Goal: Transaction & Acquisition: Purchase product/service

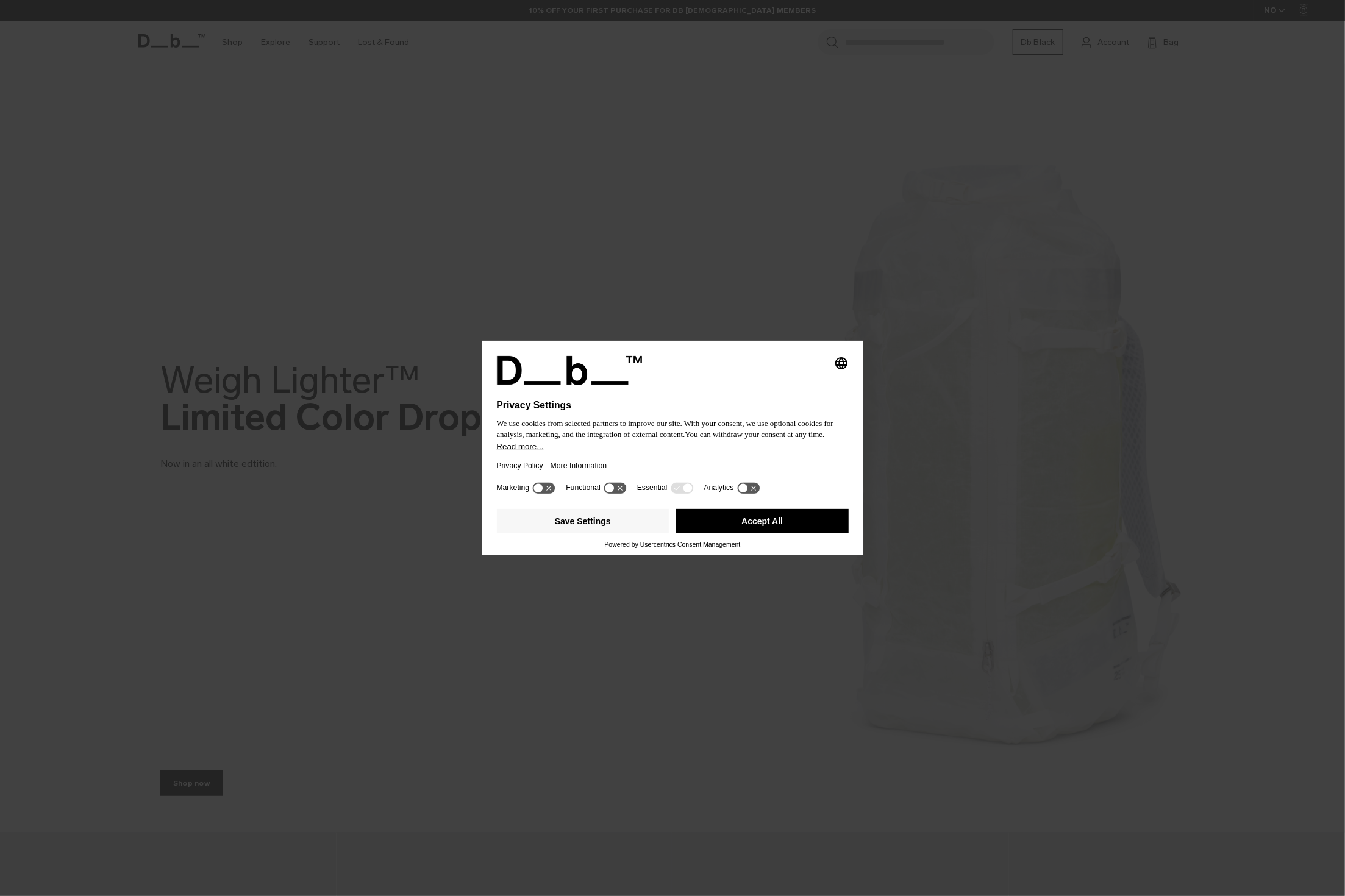
click at [727, 527] on button "Accept All" at bounding box center [762, 521] width 173 height 24
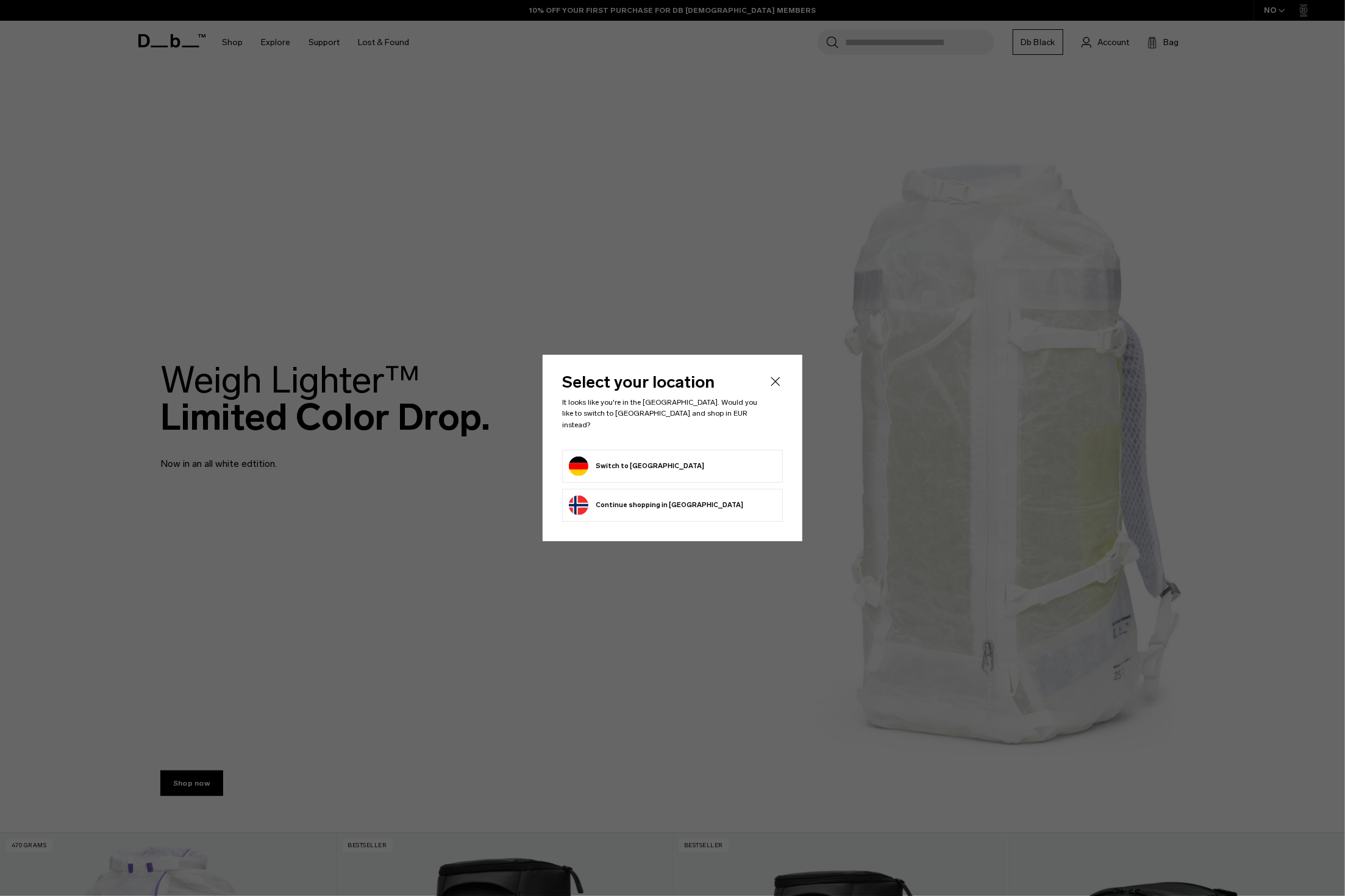
click at [624, 460] on button "Switch to Germany" at bounding box center [636, 466] width 135 height 20
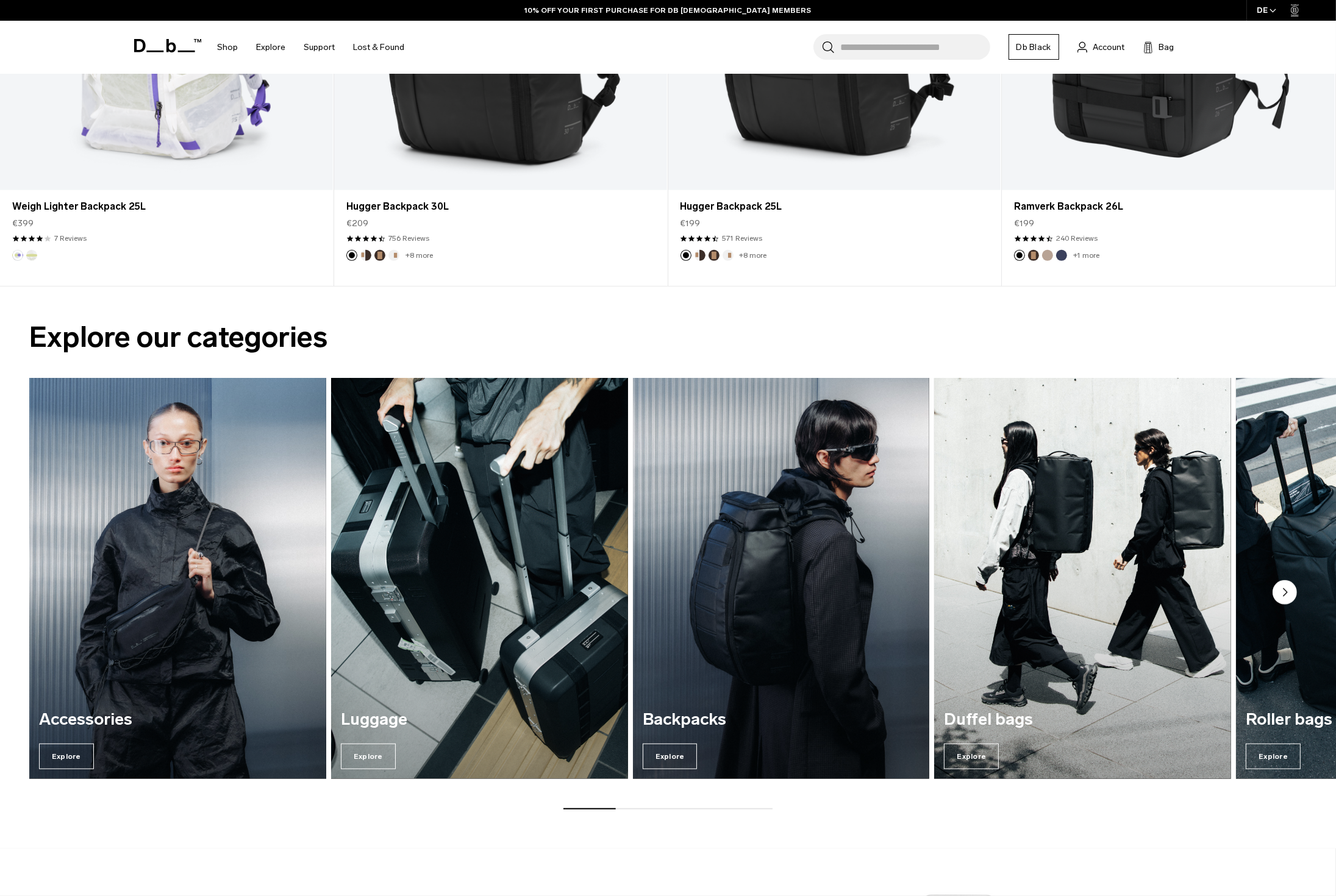
scroll to position [1158, 0]
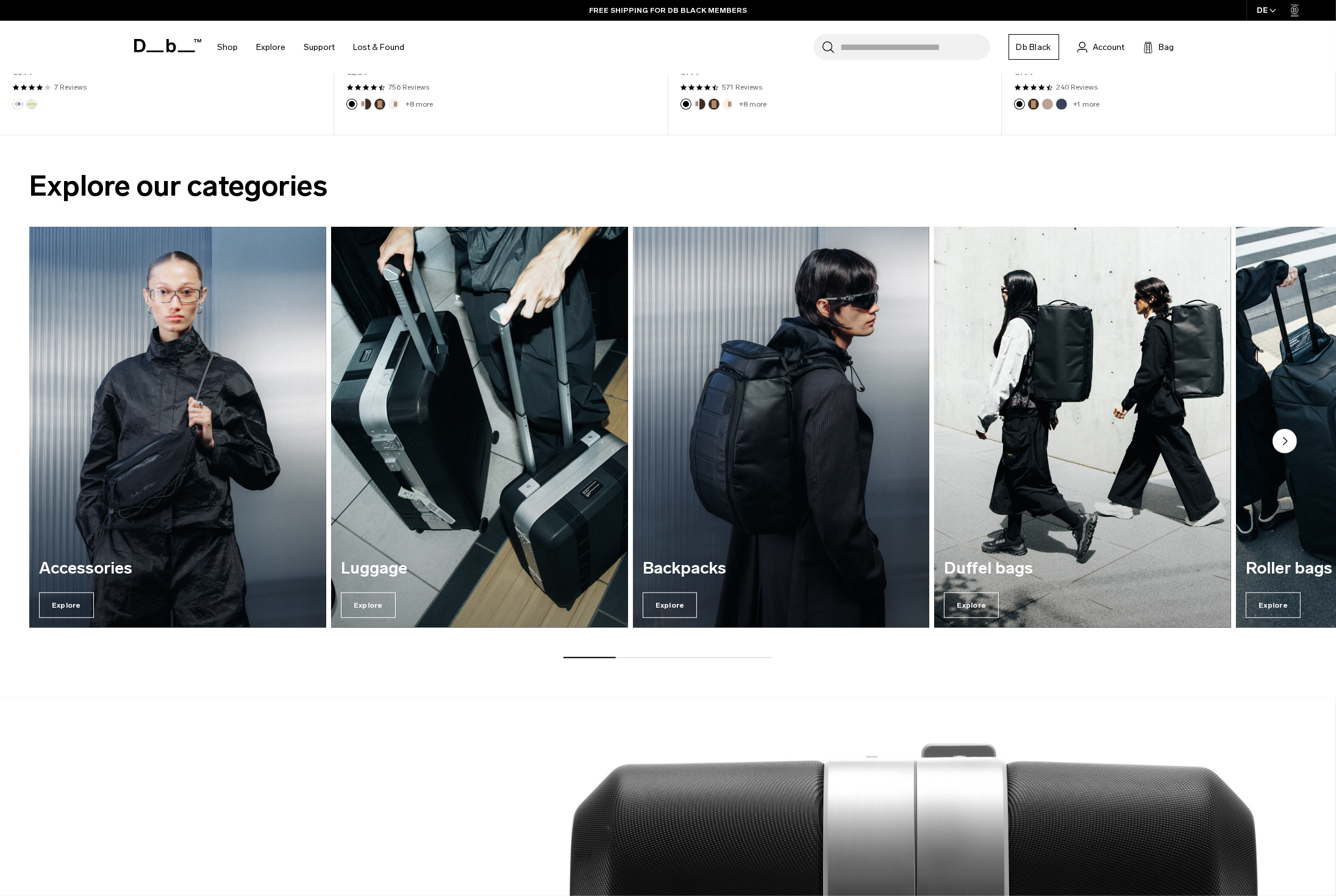
click at [1285, 439] on circle "Next slide" at bounding box center [1284, 442] width 24 height 24
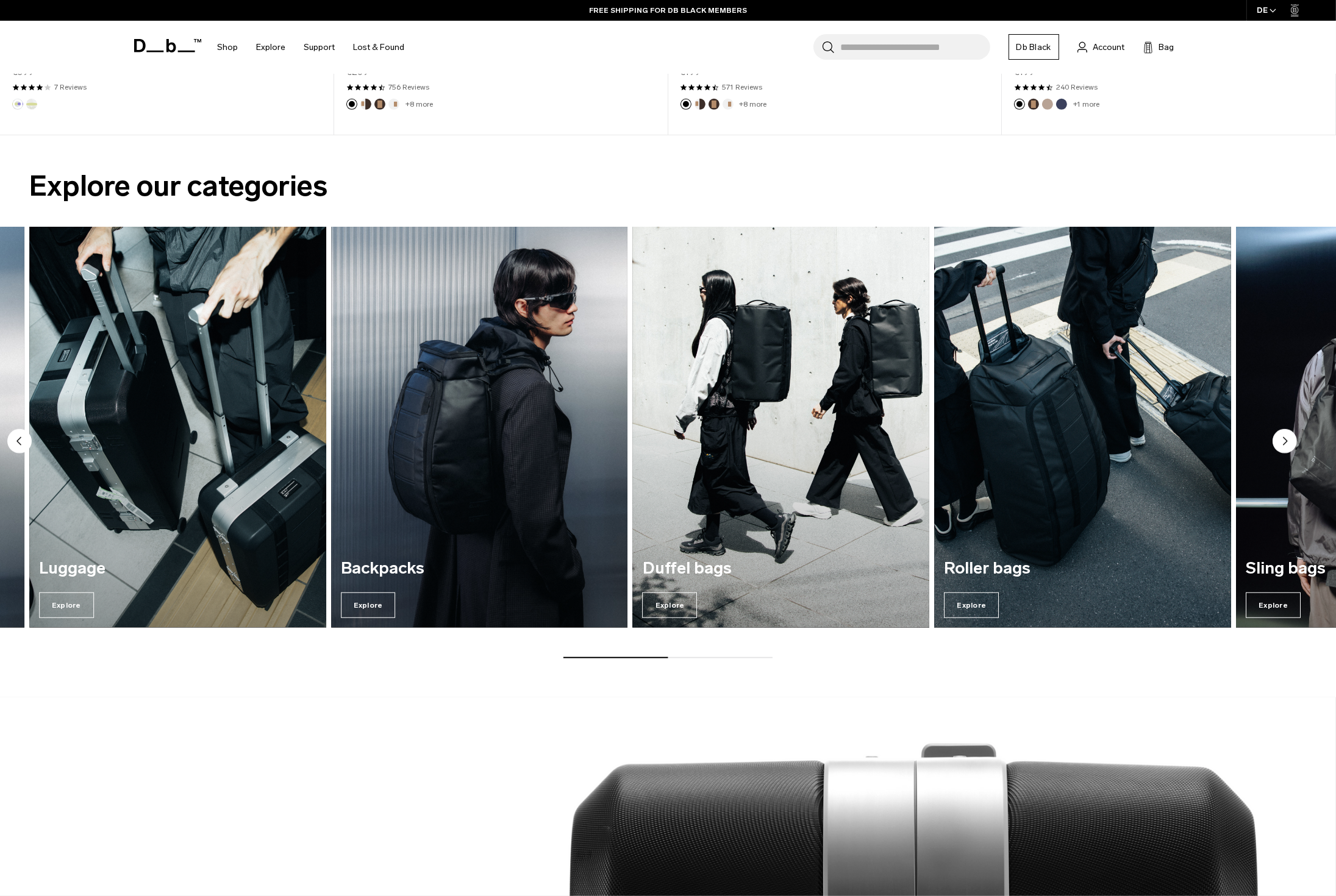
click at [1285, 439] on circle "Next slide" at bounding box center [1284, 442] width 24 height 24
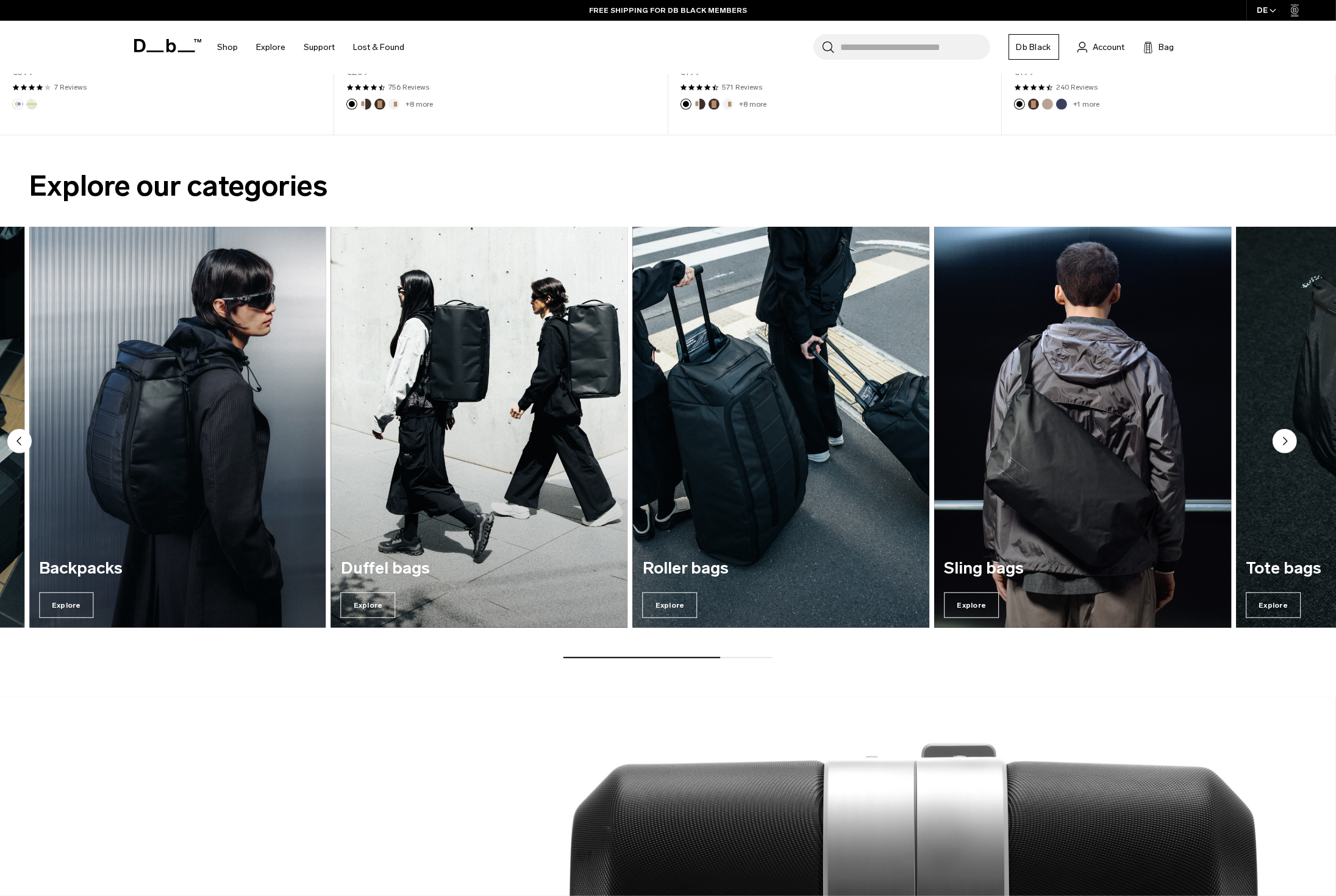
click at [1093, 418] on img "6 / 7" at bounding box center [1082, 428] width 306 height 413
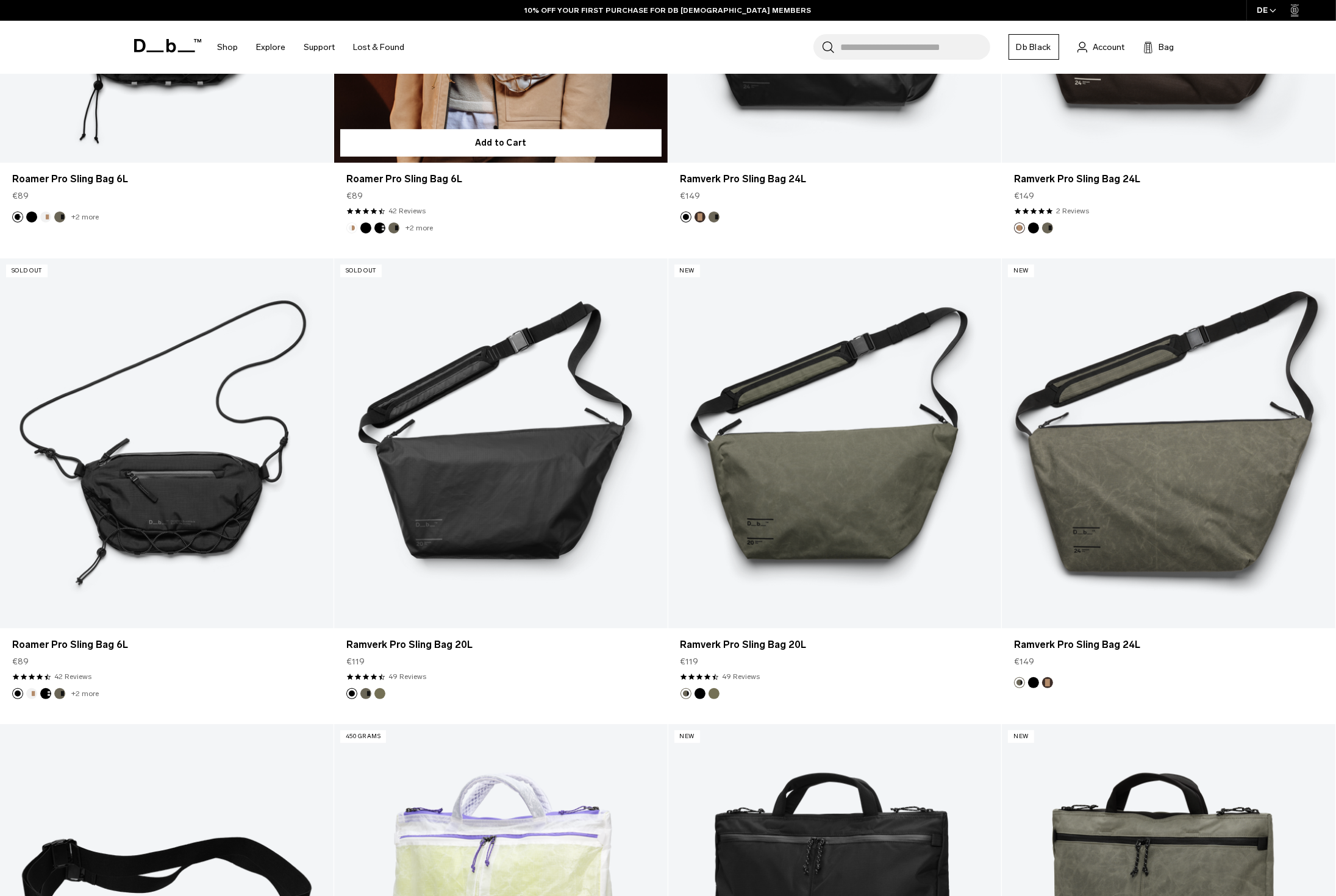
scroll to position [610, 0]
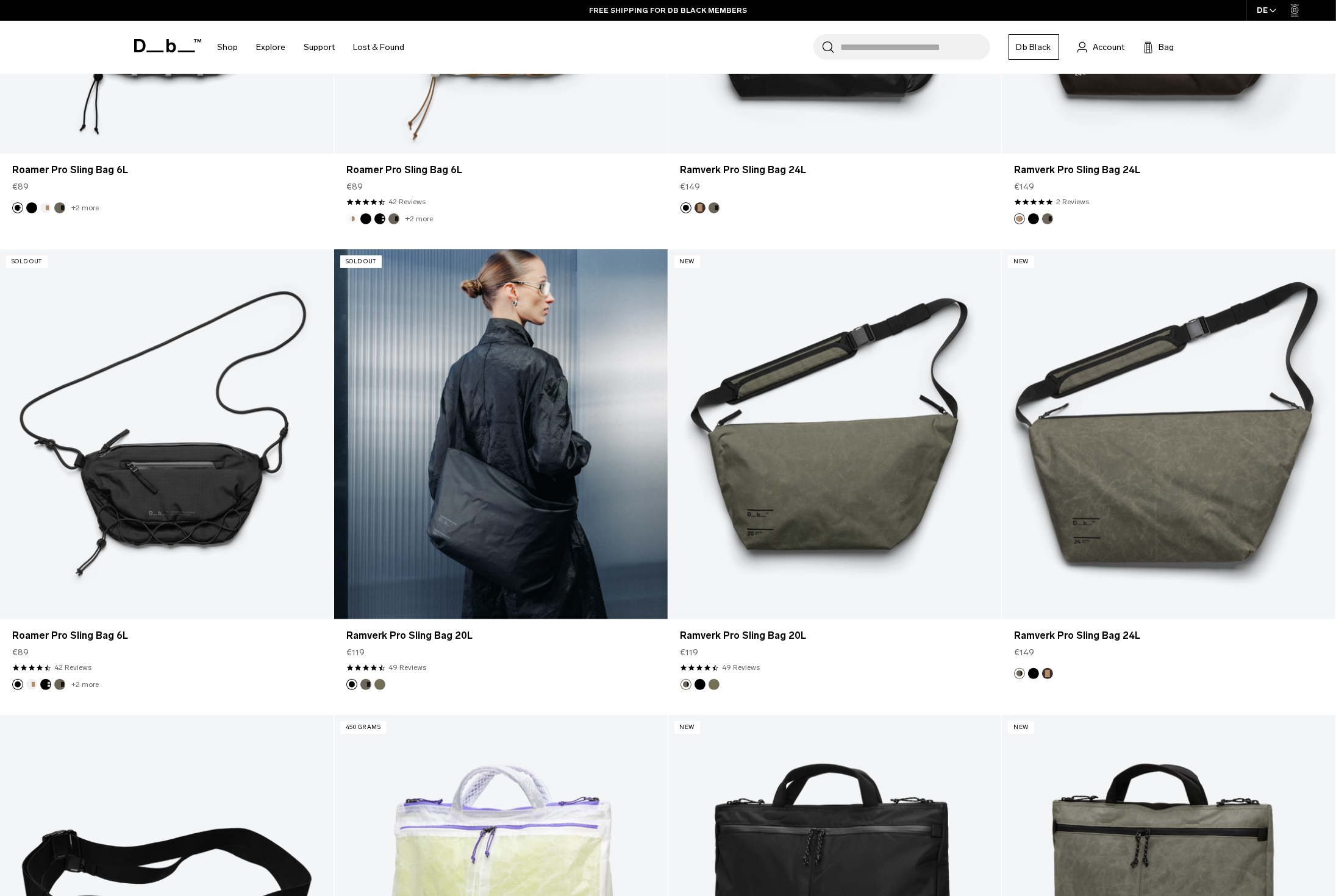
click at [504, 433] on link "Ramverk Pro Sling Bag 20L" at bounding box center [501, 435] width 333 height 371
